Goal: Information Seeking & Learning: Learn about a topic

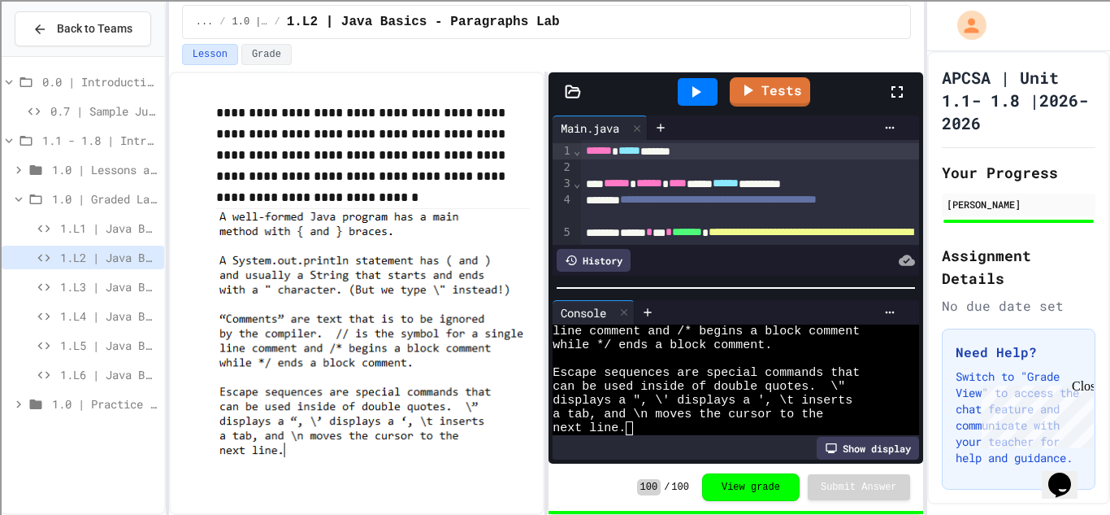
scroll to position [124, 0]
click at [80, 283] on span "1.L3 | Java Basics - Printing Code Lab" at bounding box center [109, 286] width 98 height 17
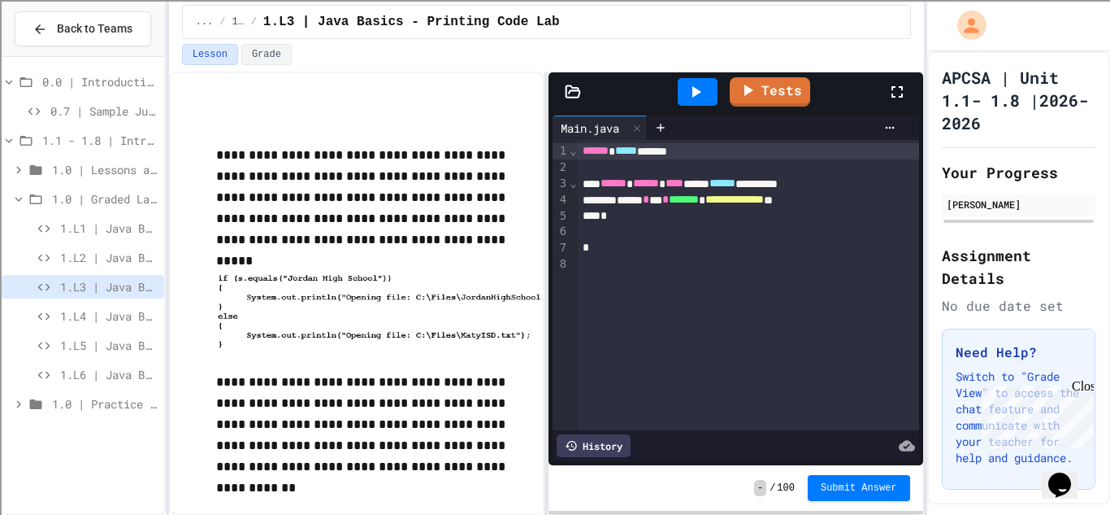
click at [112, 313] on span "1.L4 | Java Basics - Rectangle Lab" at bounding box center [109, 315] width 98 height 17
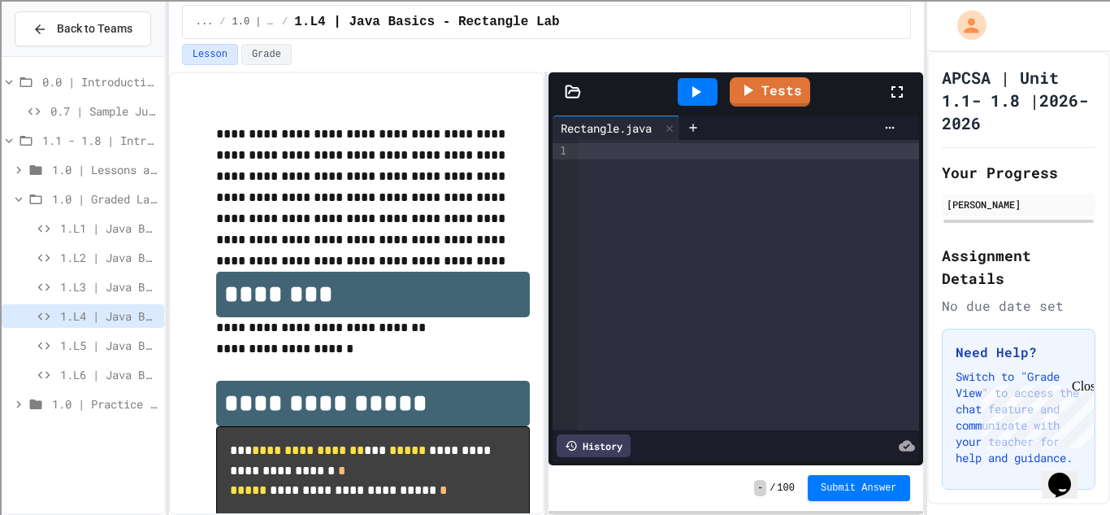
click at [710, 311] on div at bounding box center [748, 285] width 341 height 290
click at [88, 172] on span "1.0 | Lessons and Notes" at bounding box center [105, 169] width 106 height 17
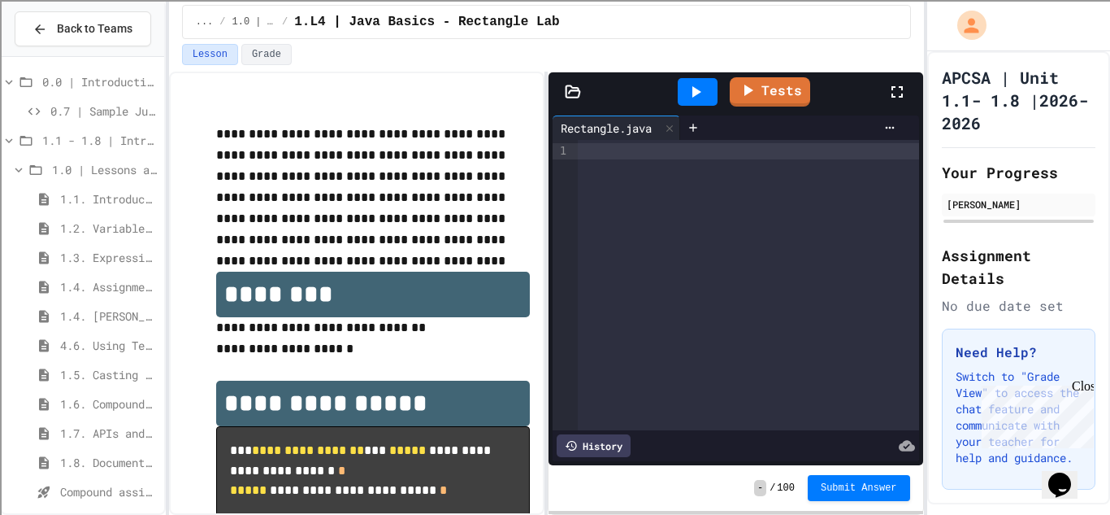
click at [82, 133] on span "1.1 - 1.8 | Introduction to Java" at bounding box center [99, 140] width 115 height 17
